Goal: Task Accomplishment & Management: Use online tool/utility

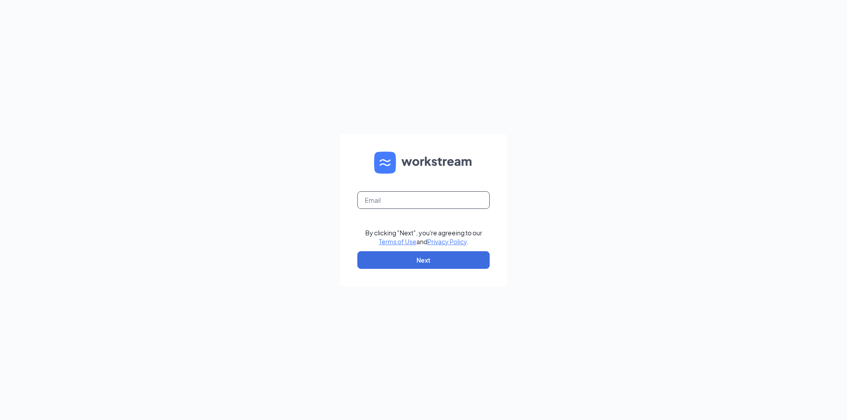
click at [482, 202] on input "text" at bounding box center [423, 200] width 132 height 18
type input "[EMAIL_ADDRESS][DOMAIN_NAME]"
click at [455, 257] on button "Next" at bounding box center [423, 260] width 132 height 18
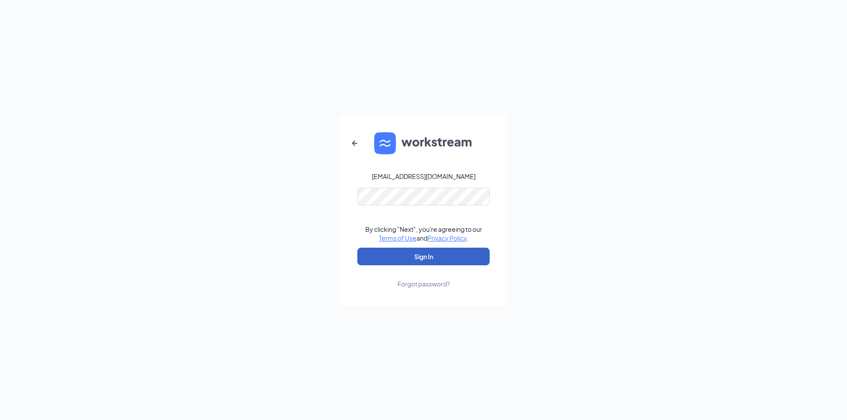
click at [441, 257] on button "Sign In" at bounding box center [423, 257] width 132 height 18
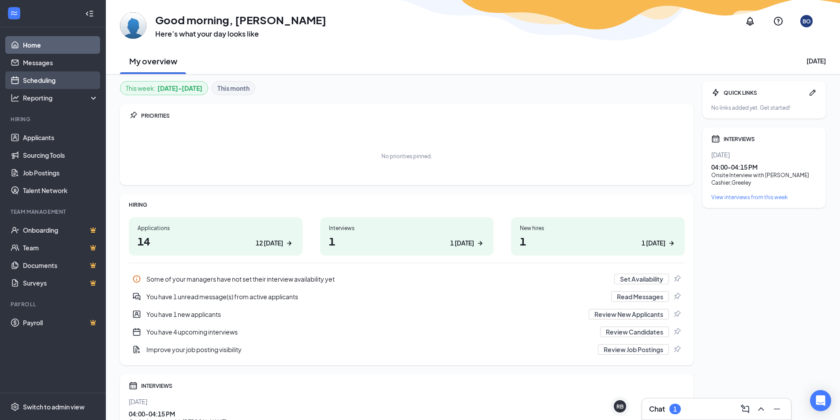
click at [62, 76] on link "Scheduling" at bounding box center [60, 80] width 75 height 18
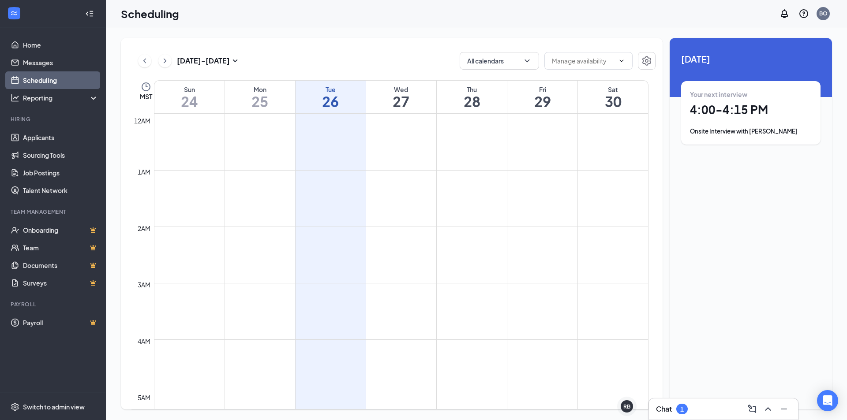
scroll to position [434, 0]
click at [537, 21] on div "Scheduling BO" at bounding box center [476, 13] width 741 height 27
